Goal: Navigation & Orientation: Find specific page/section

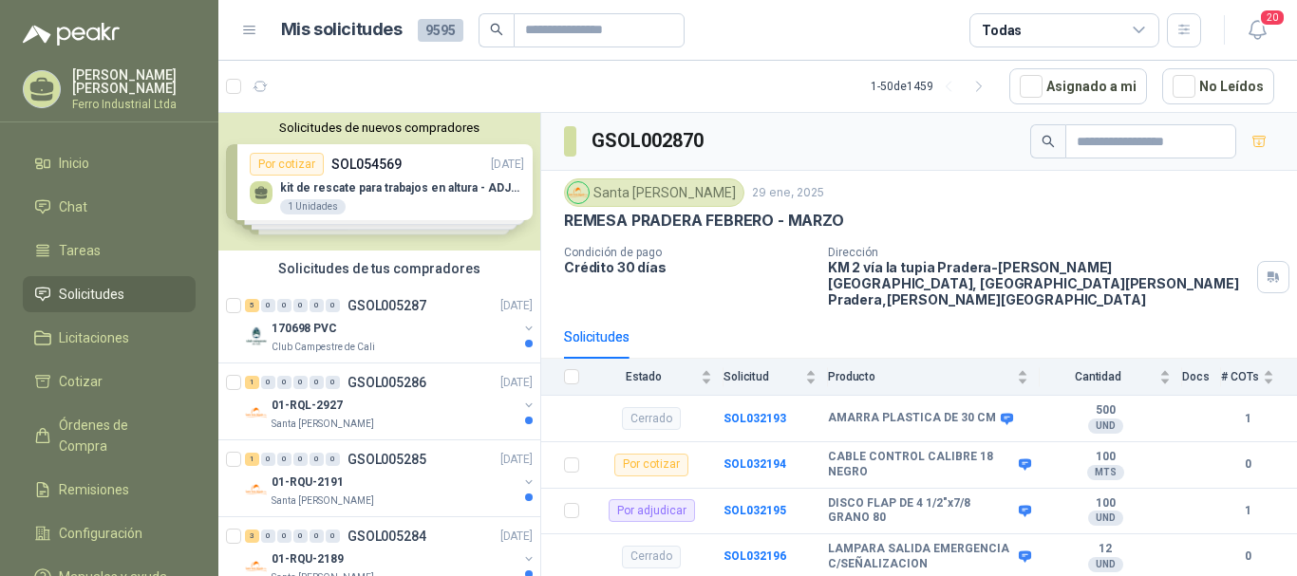
scroll to position [190, 0]
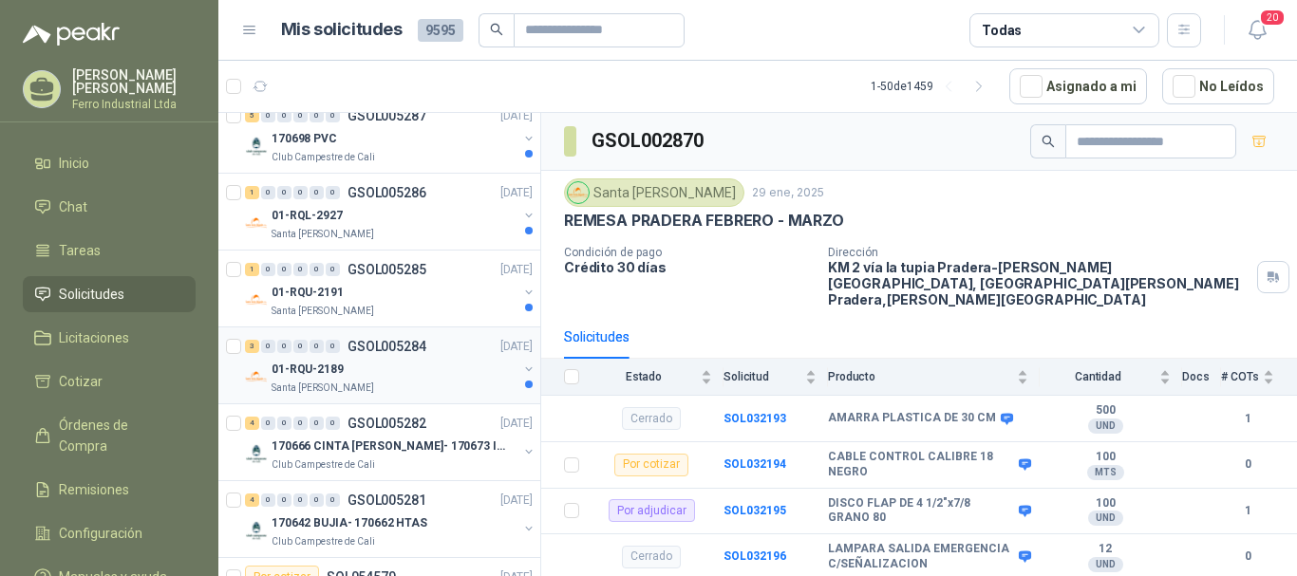
click at [404, 369] on div "01-RQU-2189" at bounding box center [395, 369] width 246 height 23
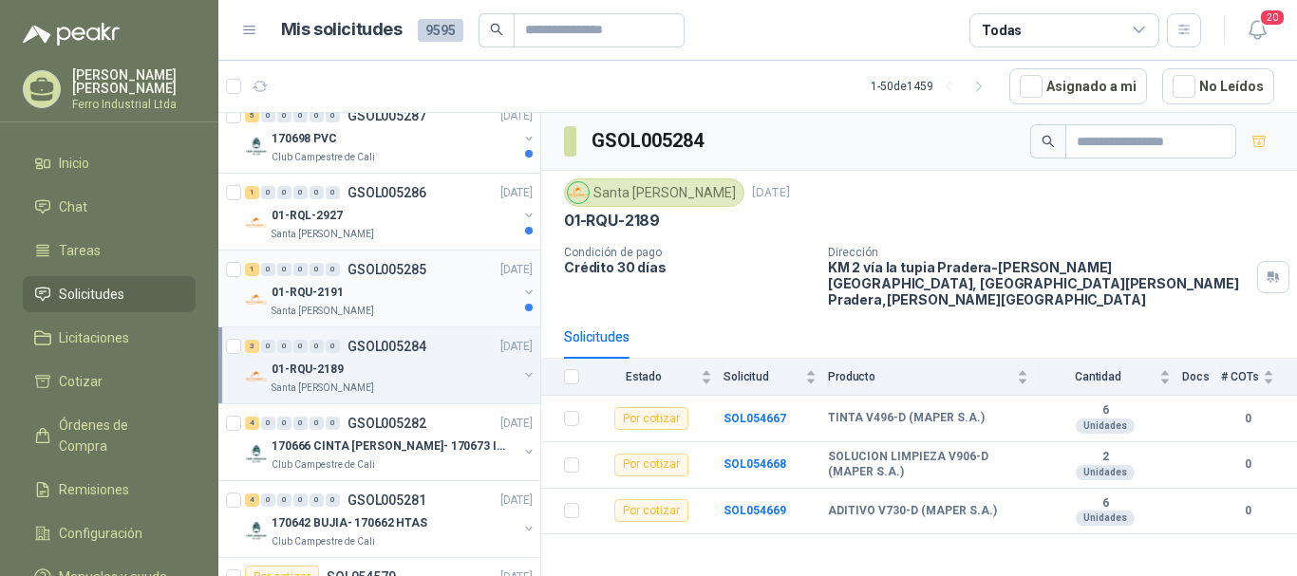
click at [370, 283] on div "01-RQU-2191" at bounding box center [395, 292] width 246 height 23
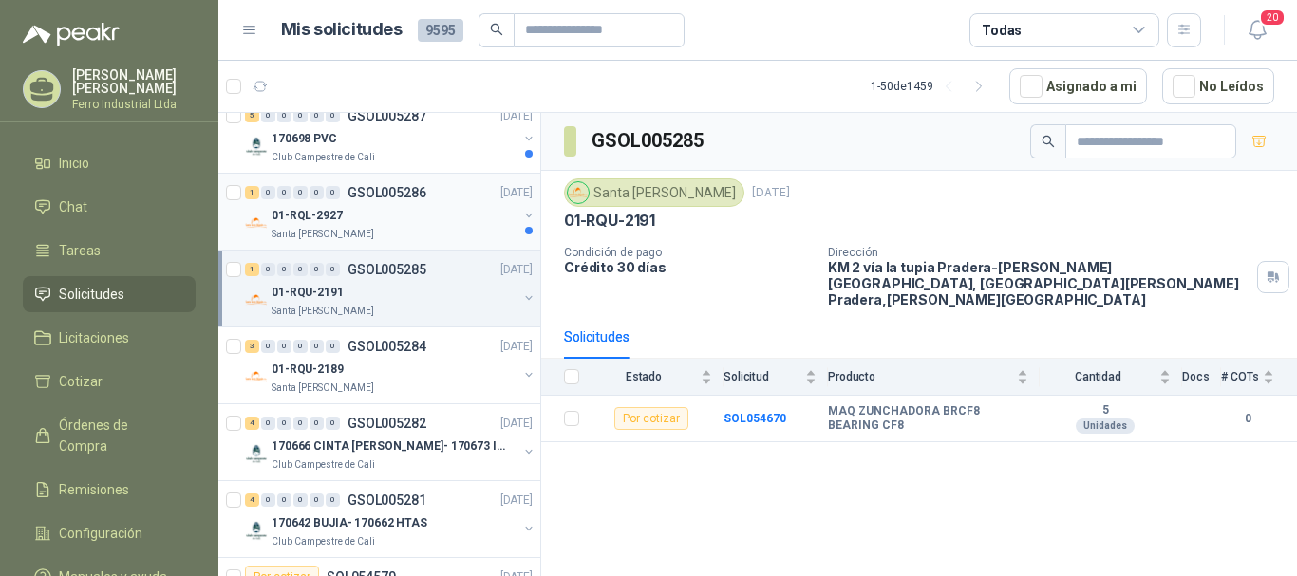
click at [372, 229] on div "Santa [PERSON_NAME]" at bounding box center [395, 234] width 246 height 15
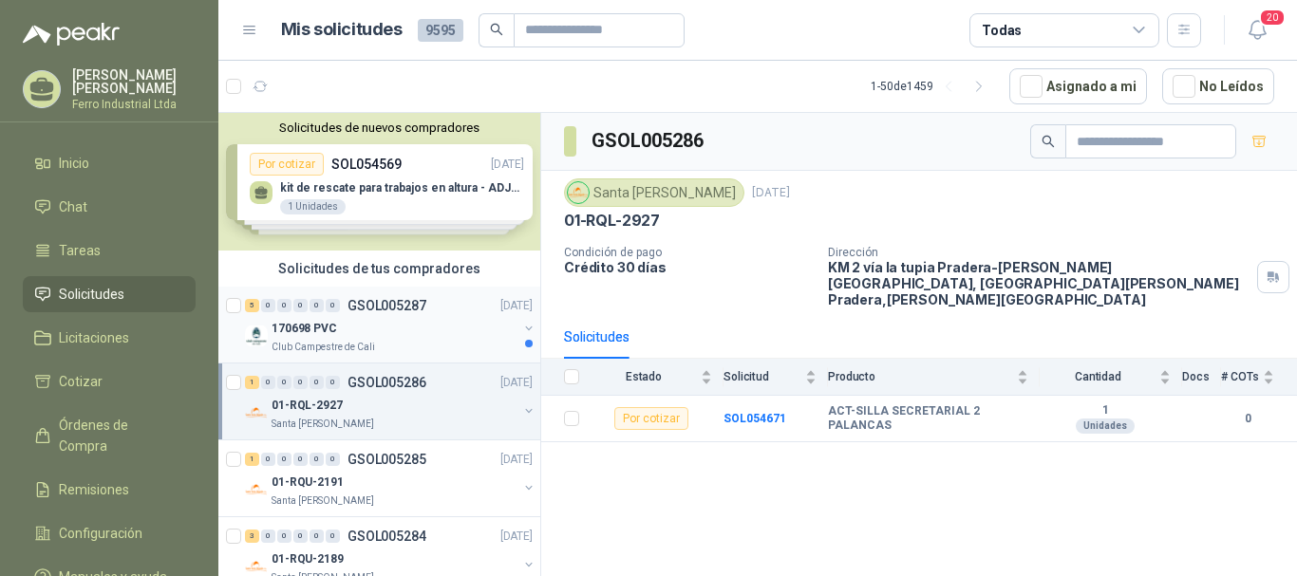
click at [417, 319] on div "170698 PVC" at bounding box center [395, 328] width 246 height 23
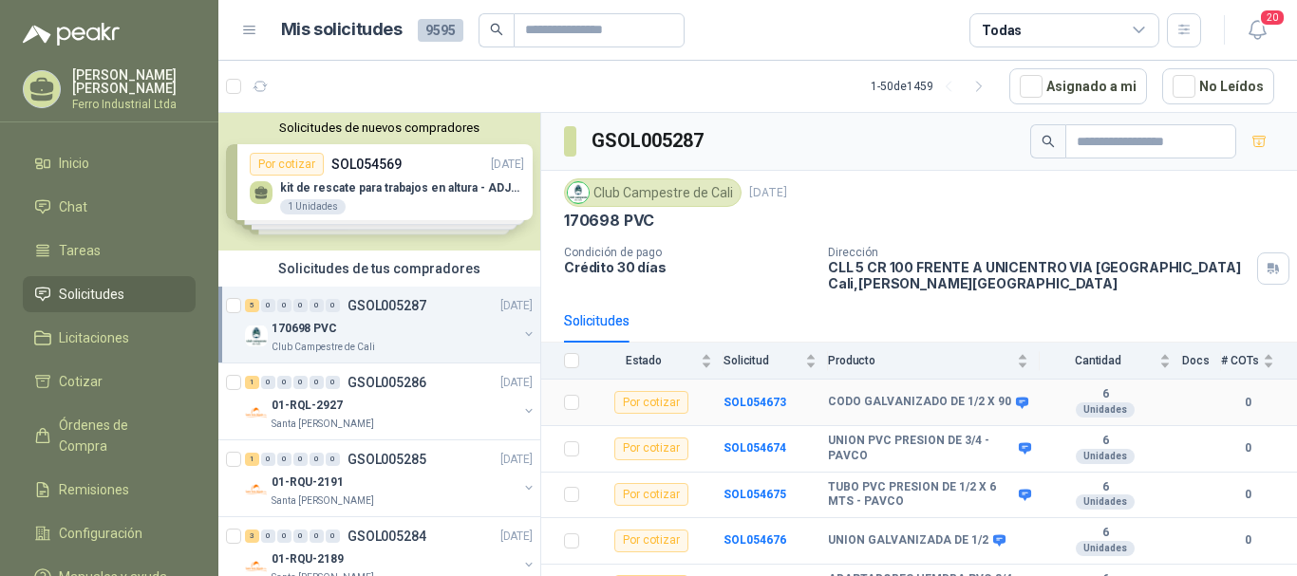
scroll to position [28, 0]
